Goal: Navigation & Orientation: Find specific page/section

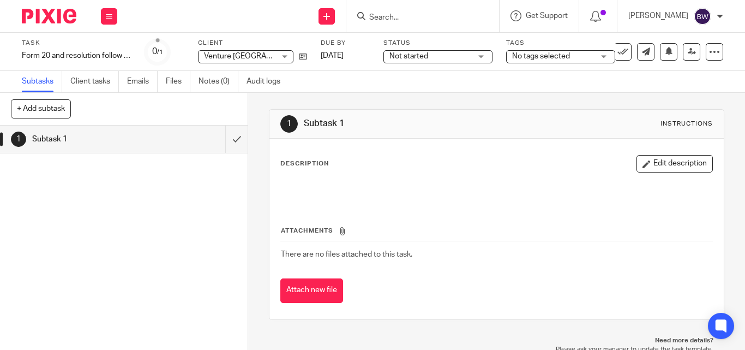
click at [467, 56] on span "Not started" at bounding box center [430, 56] width 82 height 11
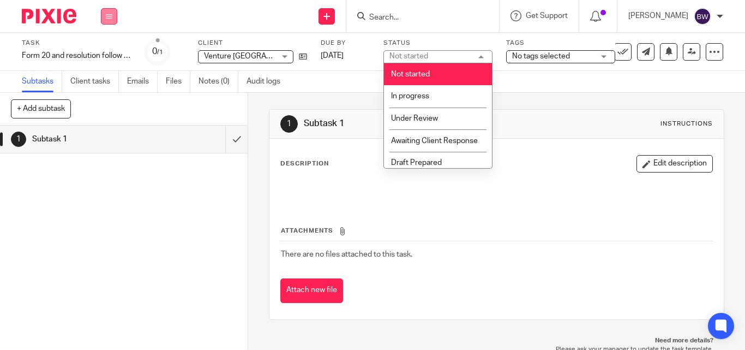
click at [106, 21] on button at bounding box center [109, 16] width 16 height 16
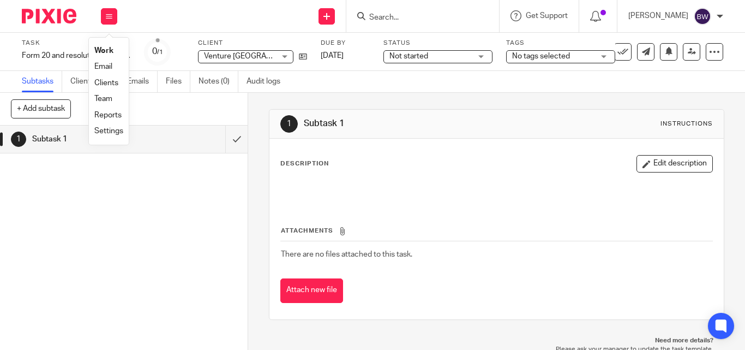
click at [107, 95] on link "Team" at bounding box center [103, 99] width 18 height 8
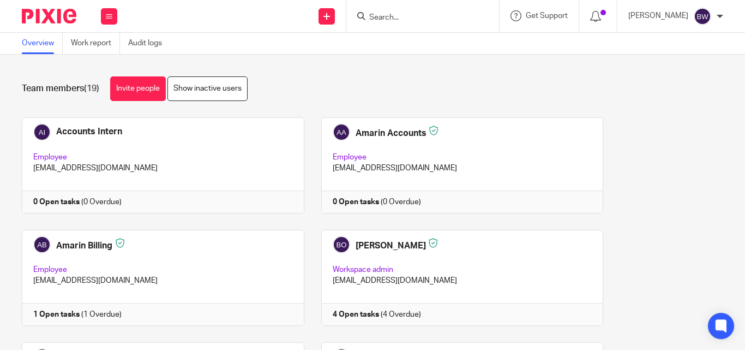
scroll to position [208, 0]
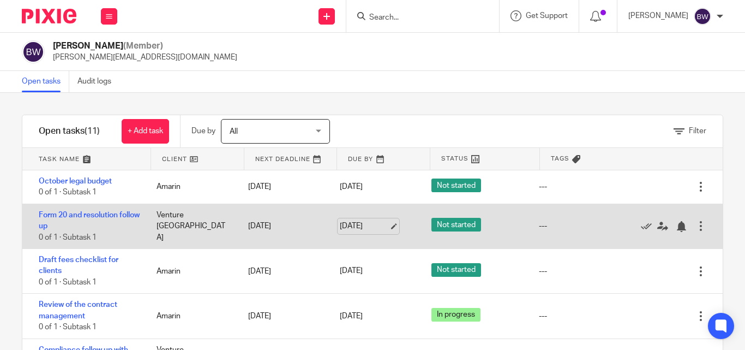
click at [371, 226] on link "[DATE]" at bounding box center [364, 225] width 49 height 11
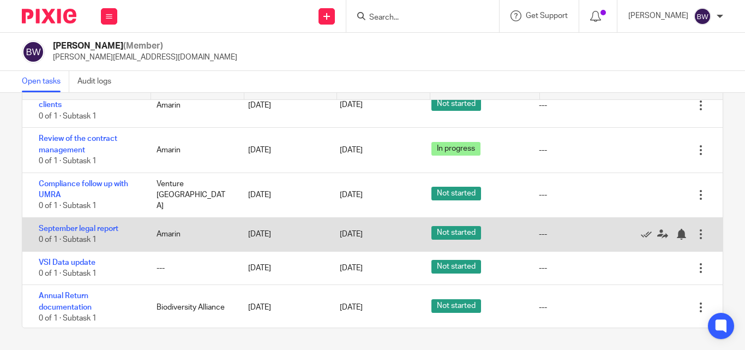
scroll to position [99, 0]
